Goal: Information Seeking & Learning: Learn about a topic

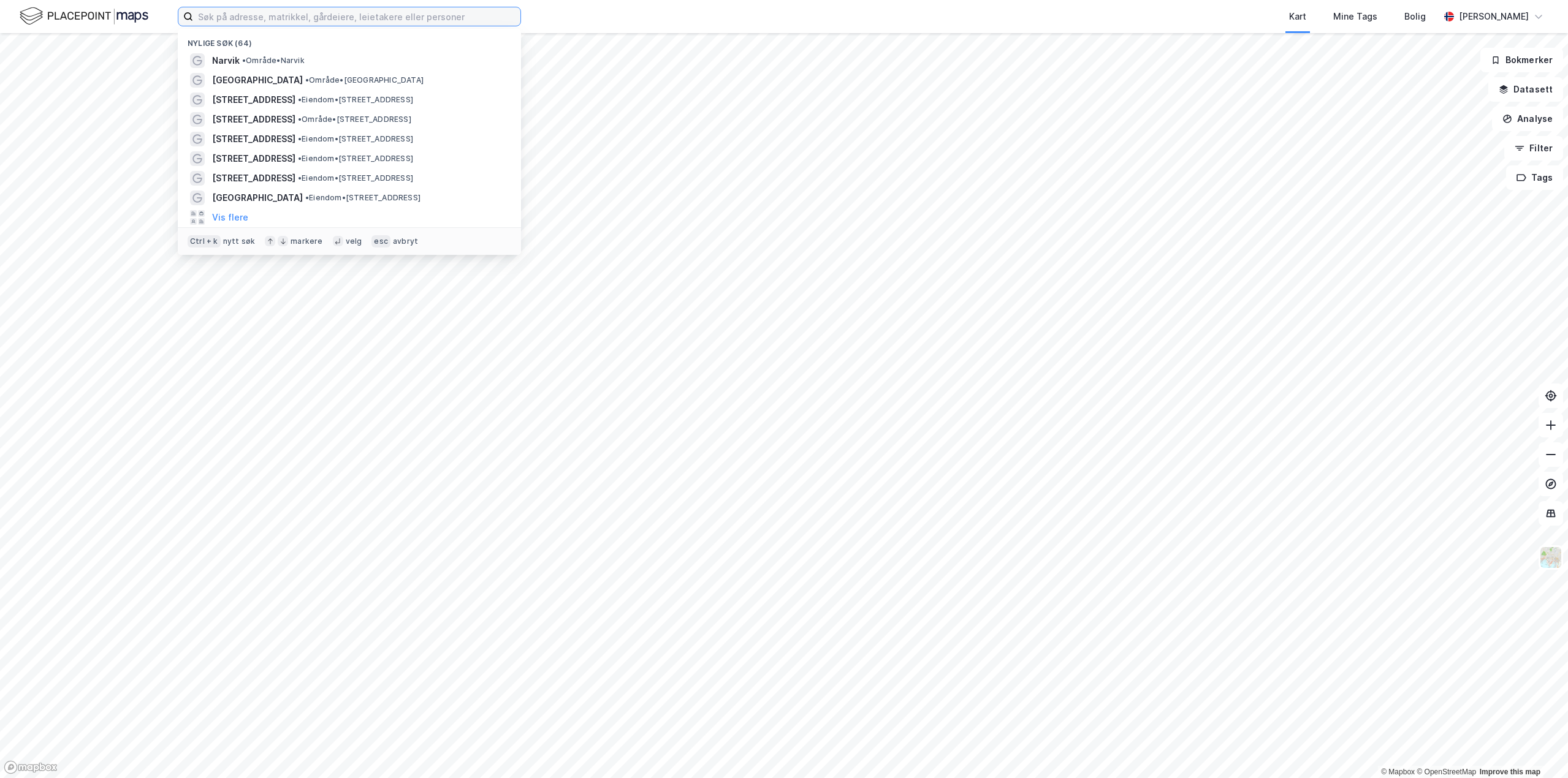
click at [270, 9] on input at bounding box center [356, 16] width 327 height 18
click at [344, 62] on div "Narvik • Område • [GEOGRAPHIC_DATA]" at bounding box center [360, 60] width 297 height 15
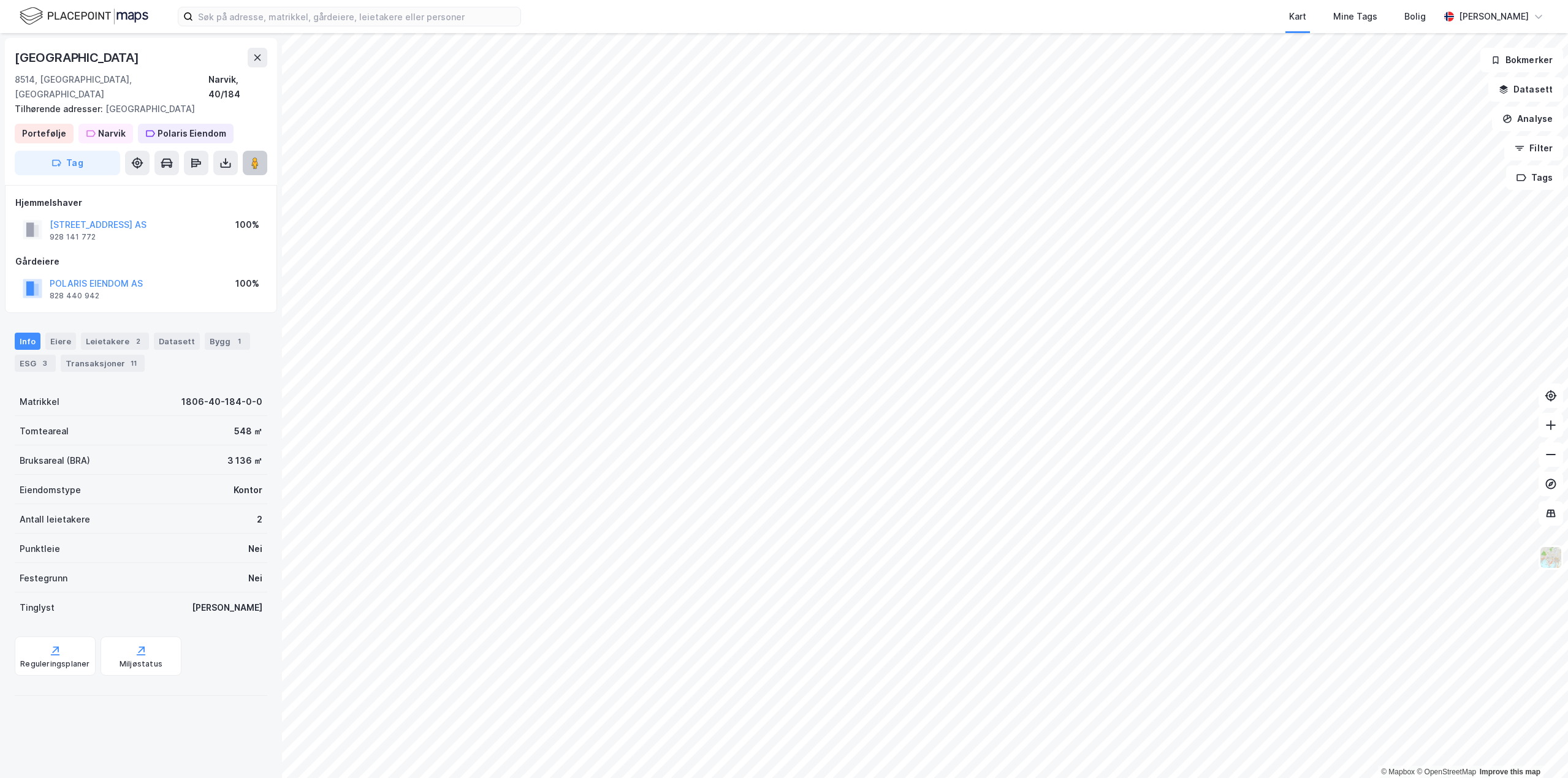
click at [249, 157] on icon at bounding box center [255, 163] width 12 height 12
